Goal: Task Accomplishment & Management: Manage account settings

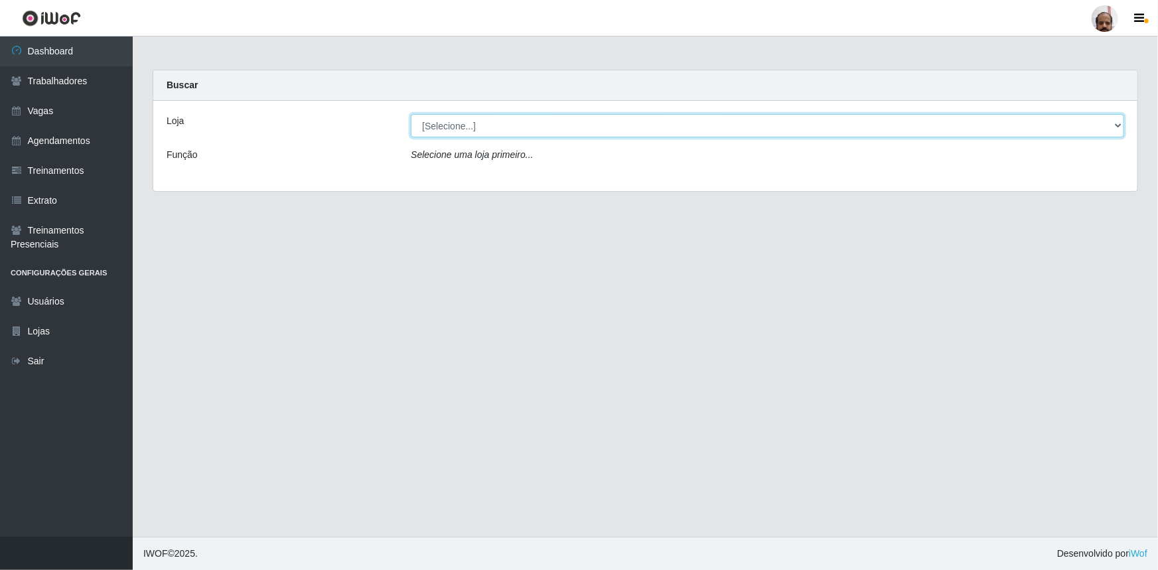
drag, startPoint x: 1121, startPoint y: 123, endPoint x: 1083, endPoint y: 133, distance: 38.3
click at [1121, 123] on select "[Selecione...] Mar Vermelho - Loja 05" at bounding box center [768, 125] width 714 height 23
select select "252"
click at [411, 114] on select "[Selecione...] Mar Vermelho - Loja 05" at bounding box center [768, 125] width 714 height 23
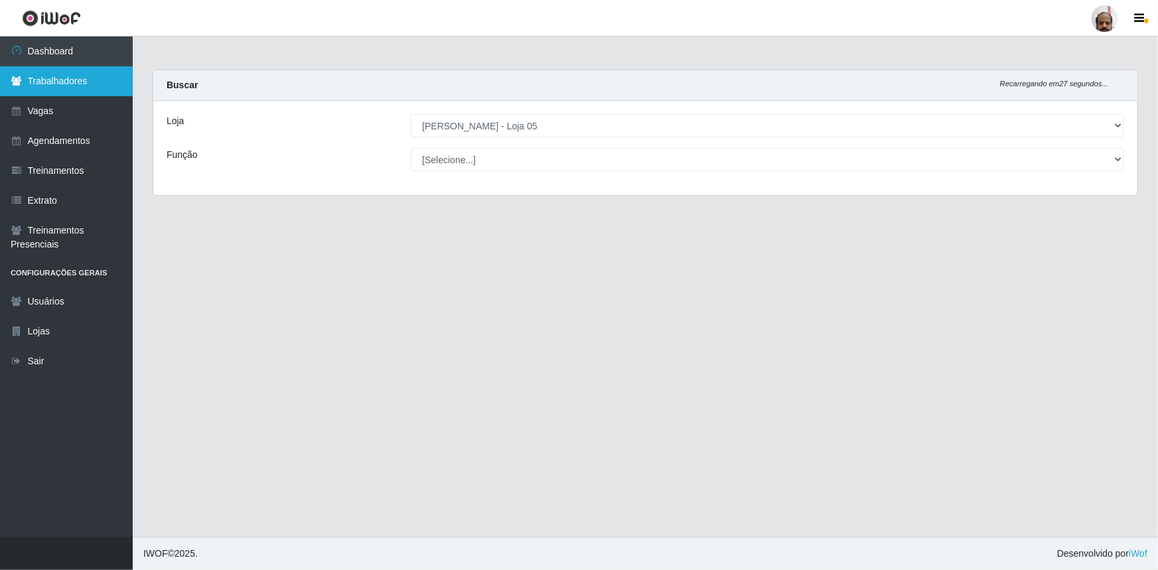
click at [80, 84] on link "Trabalhadores" at bounding box center [66, 81] width 133 height 30
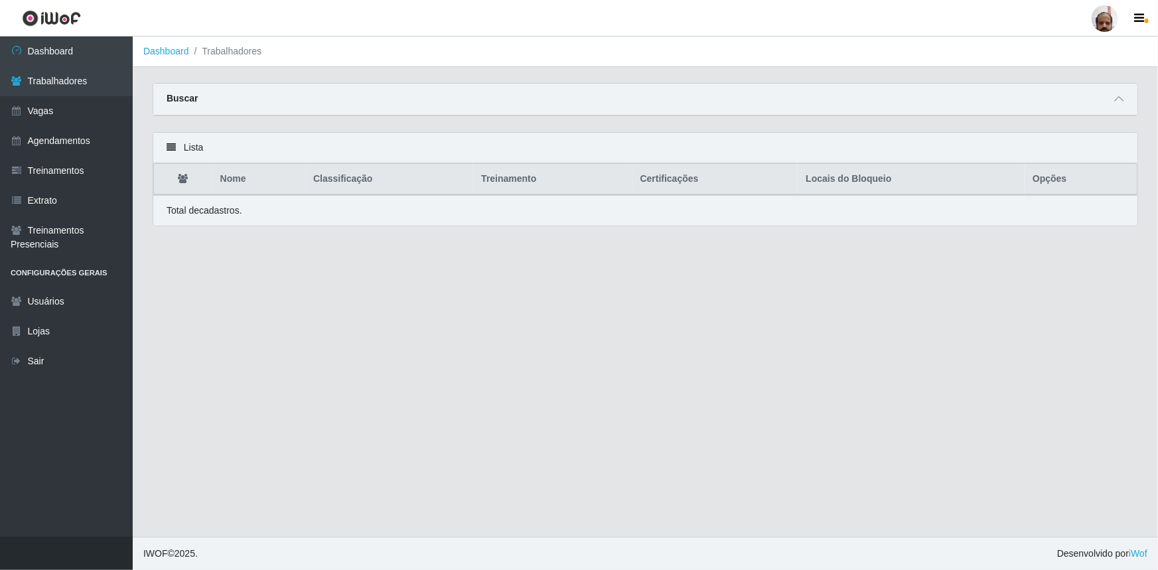
click at [1065, 104] on div "Buscar" at bounding box center [645, 100] width 985 height 32
click at [186, 97] on strong "Buscar" at bounding box center [182, 98] width 31 height 11
click at [1119, 100] on icon at bounding box center [1119, 98] width 9 height 9
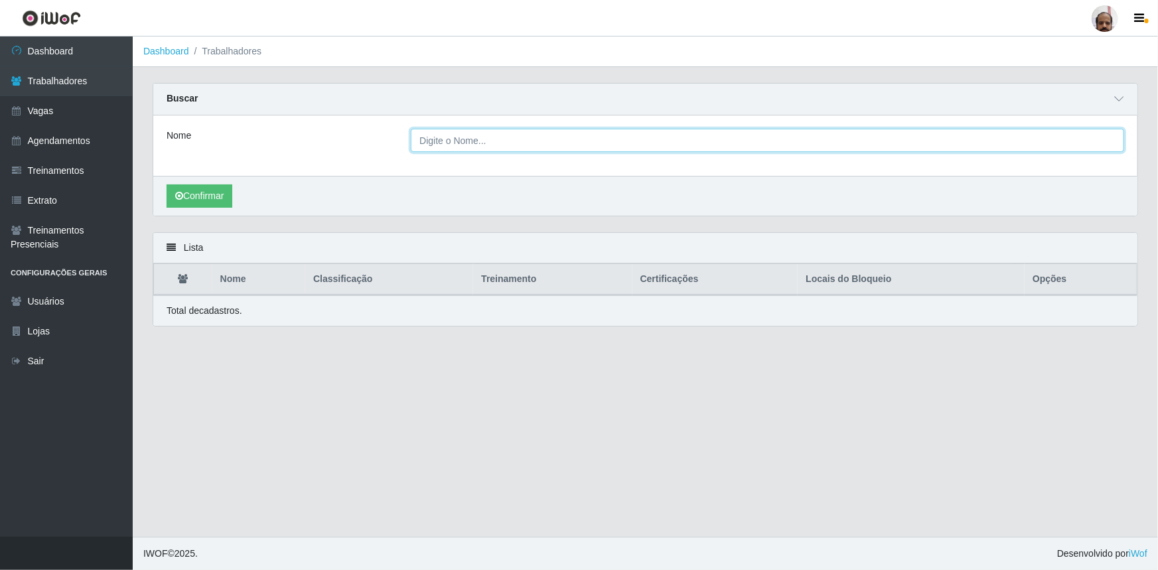
drag, startPoint x: 440, startPoint y: 147, endPoint x: 461, endPoint y: 138, distance: 22.6
click at [440, 147] on input "Nome" at bounding box center [768, 140] width 714 height 23
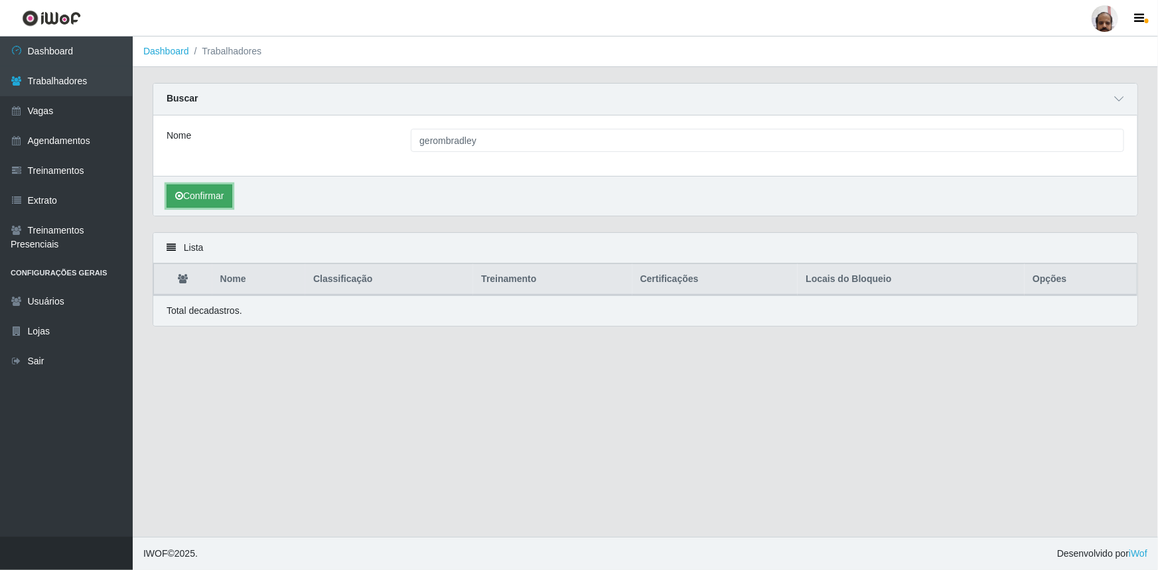
click at [200, 191] on button "Confirmar" at bounding box center [200, 196] width 66 height 23
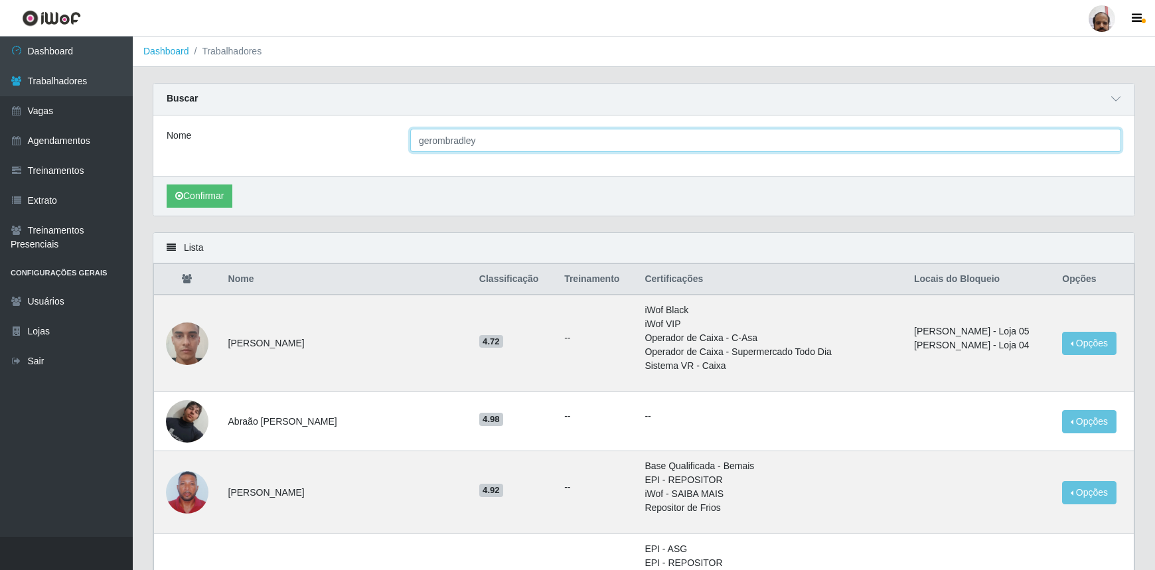
click at [489, 141] on input "gerombradley" at bounding box center [765, 140] width 711 height 23
type input "[PERSON_NAME]"
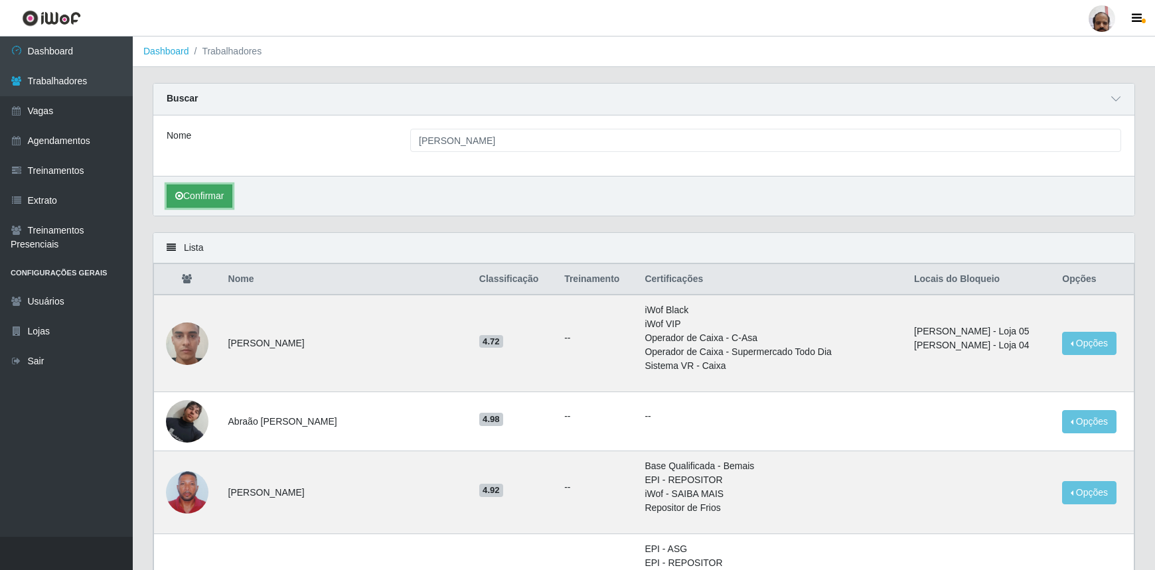
click at [206, 201] on button "Confirmar" at bounding box center [200, 196] width 66 height 23
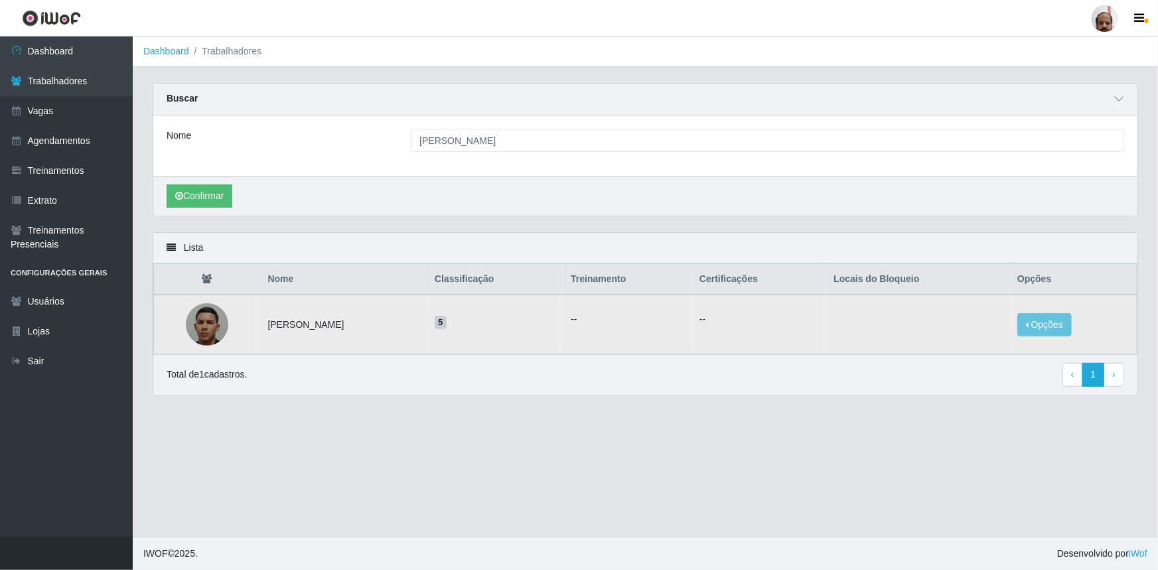
click at [206, 326] on img at bounding box center [207, 325] width 42 height 72
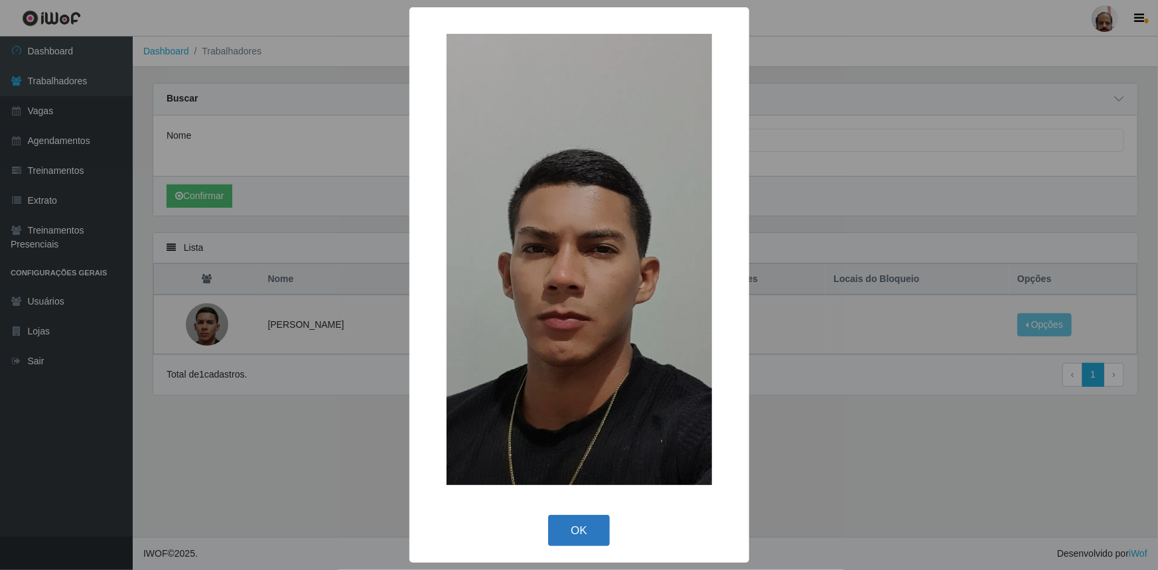
click at [588, 531] on button "OK" at bounding box center [579, 530] width 62 height 31
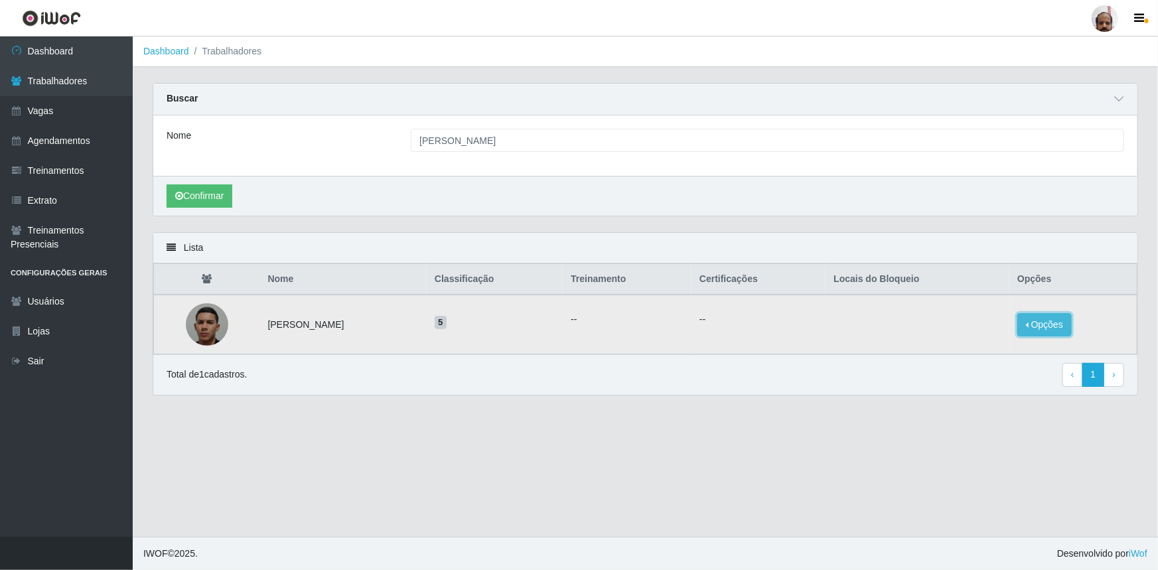
click at [1060, 319] on button "Opções" at bounding box center [1045, 324] width 54 height 23
click at [952, 315] on button "Bloquear - Empresa" at bounding box center [962, 310] width 107 height 28
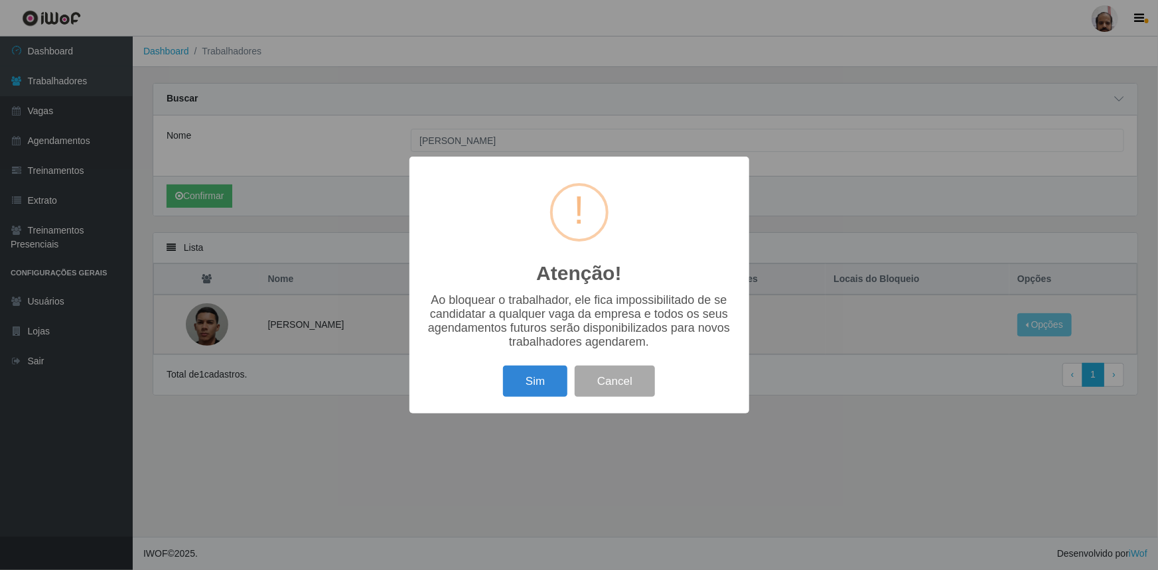
click at [837, 430] on div "Atenção! × Ao bloquear o trabalhador, ele fica impossibilitado de se candidatar…" at bounding box center [579, 285] width 1158 height 570
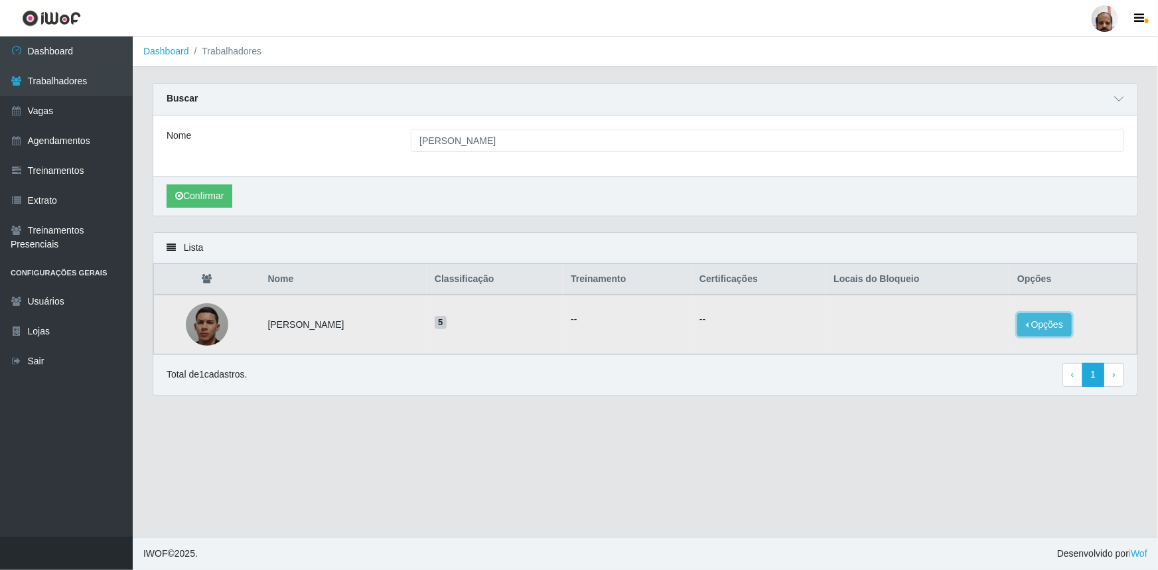
click at [1066, 325] on button "Opções" at bounding box center [1045, 324] width 54 height 23
click at [964, 311] on button "Bloquear - Empresa" at bounding box center [962, 310] width 107 height 28
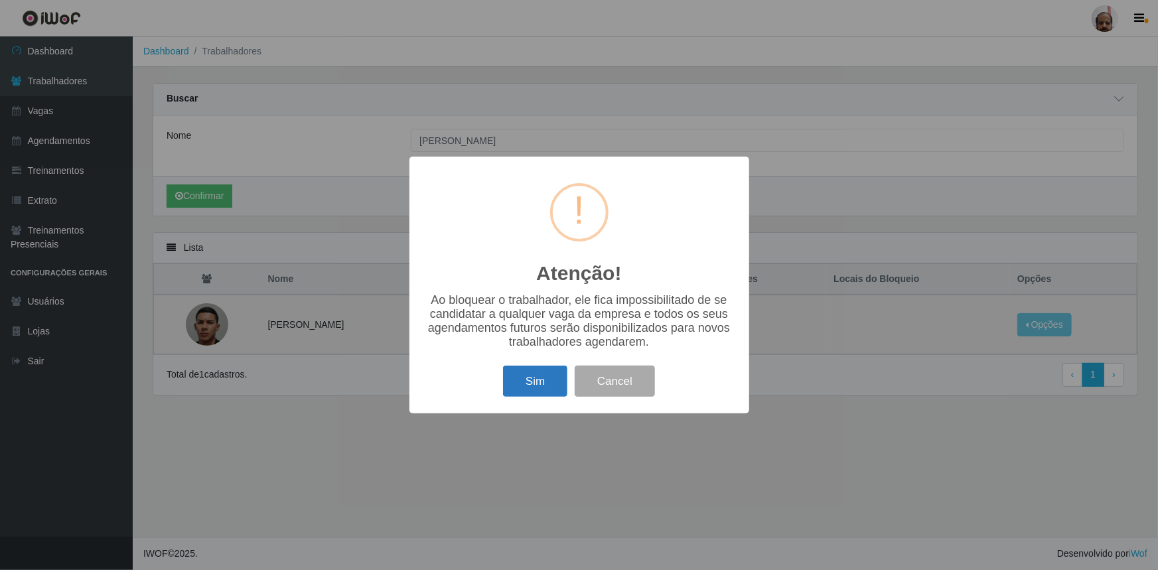
click at [531, 382] on button "Sim" at bounding box center [535, 381] width 64 height 31
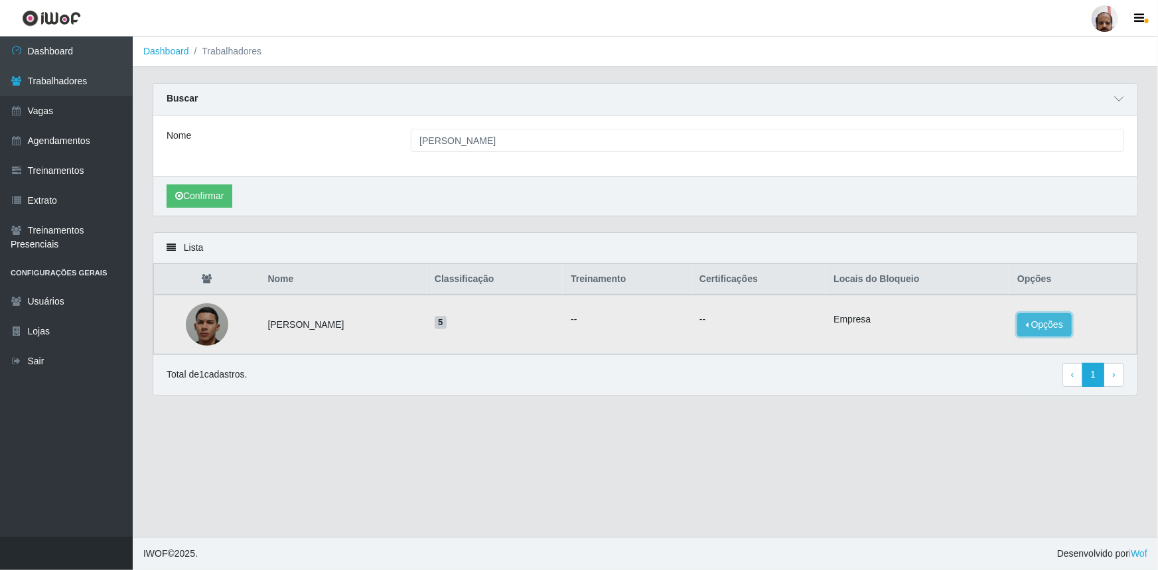
click at [1056, 321] on button "Opções" at bounding box center [1045, 324] width 54 height 23
click at [988, 341] on button "Bloquear - Loja" at bounding box center [955, 337] width 122 height 27
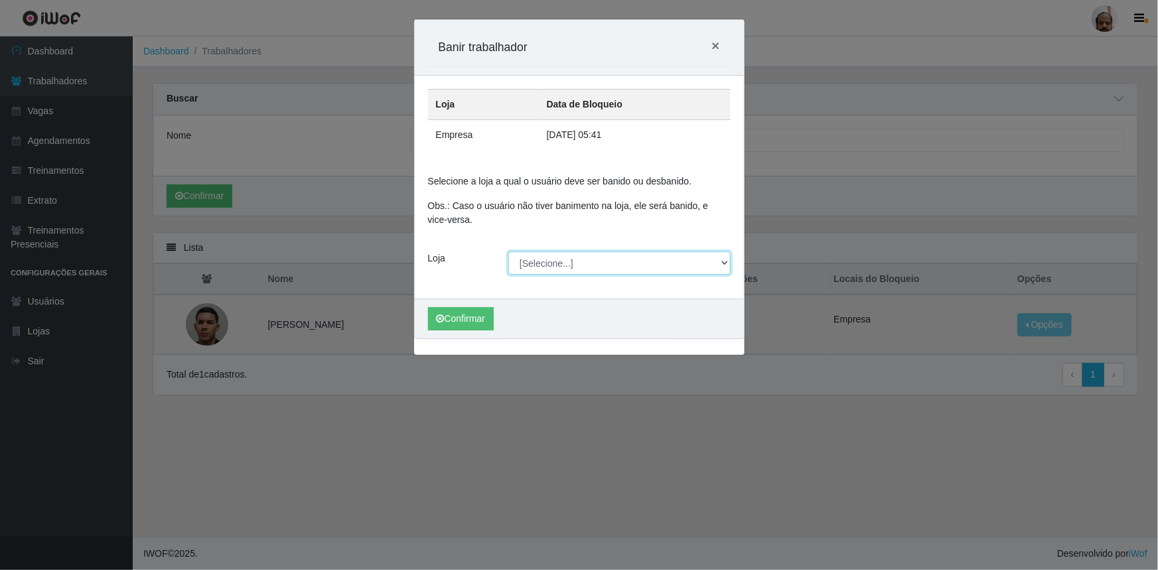
click at [726, 262] on select "[Selecione...] Mar Vermelho - Loja 05" at bounding box center [620, 263] width 222 height 23
select select "252"
click at [509, 252] on select "[Selecione...] Mar Vermelho - Loja 05" at bounding box center [620, 263] width 222 height 23
click at [453, 317] on button "Confirmar" at bounding box center [461, 318] width 66 height 23
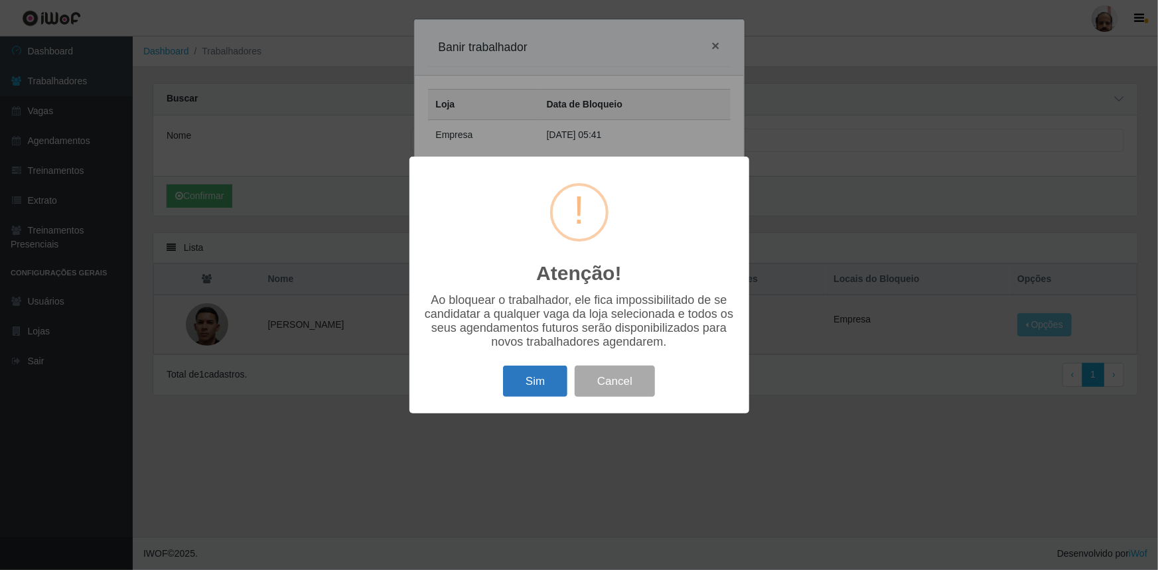
click at [531, 380] on button "Sim" at bounding box center [535, 381] width 64 height 31
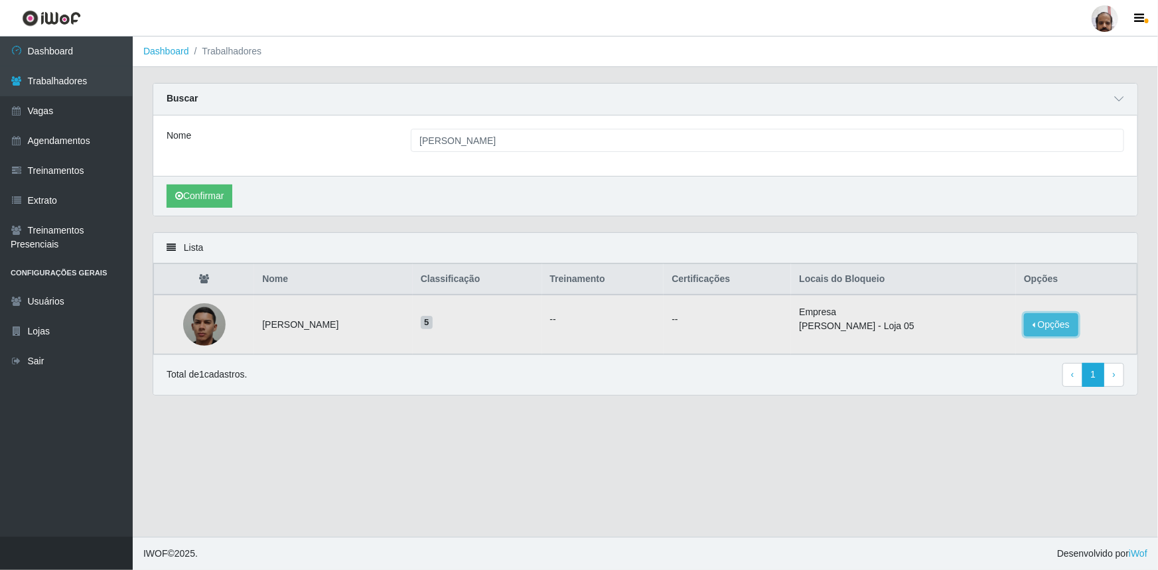
click at [1073, 323] on button "Opções" at bounding box center [1051, 324] width 54 height 23
click at [956, 401] on div "Lista Nome Classificação Treinamento Certificações Locais do Bloqueio Opções [P…" at bounding box center [646, 321] width 1006 height 179
click at [1061, 324] on button "Opções" at bounding box center [1051, 324] width 54 height 23
click at [904, 414] on main "Dashboard Trabalhadores Carregando... Buscar Nome gerombradley lucas de araujo …" at bounding box center [646, 287] width 1026 height 501
click at [1076, 322] on button "Opções" at bounding box center [1051, 324] width 54 height 23
